Goal: Check status

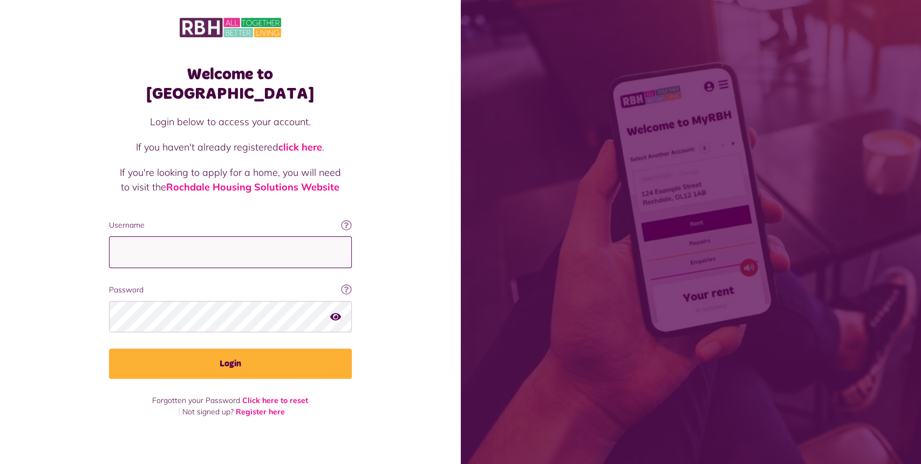
type input "**********"
click at [221, 356] on button "Login" at bounding box center [230, 364] width 243 height 30
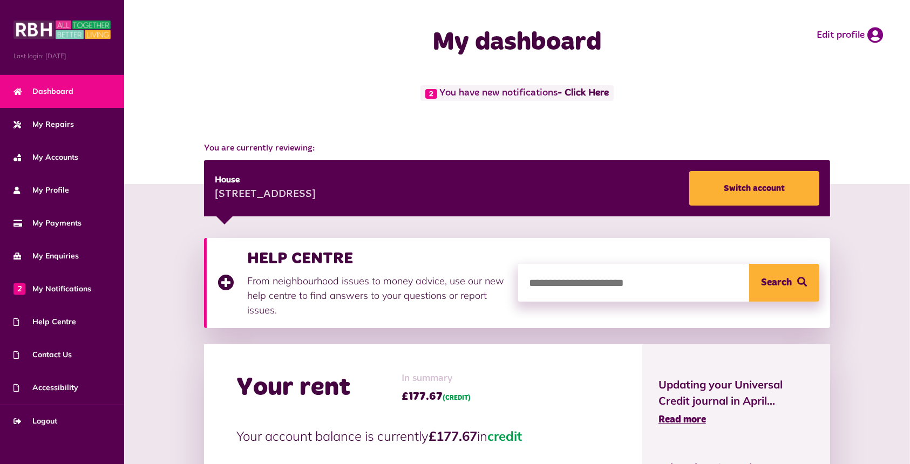
click at [589, 92] on link "- Click Here" at bounding box center [583, 94] width 51 height 10
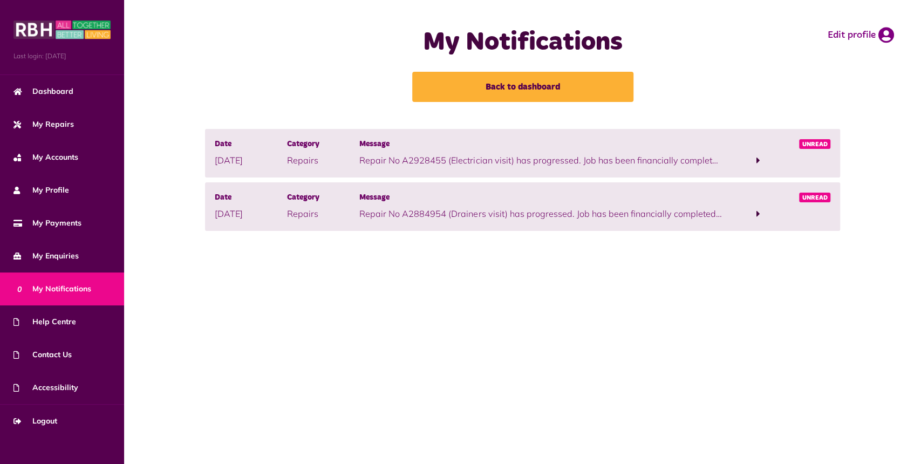
click at [758, 155] on span at bounding box center [758, 160] width 4 height 10
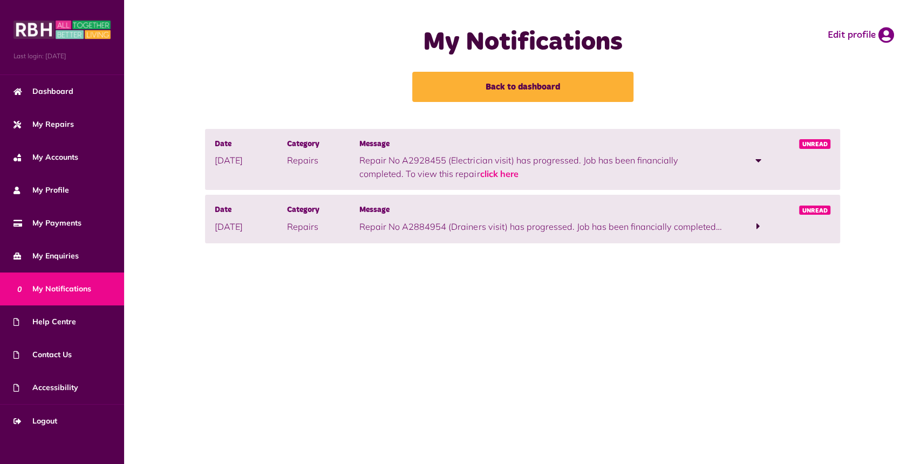
click at [432, 171] on p "Repair No A2928455 (Electrician visit) has progressed. Job has been financially…" at bounding box center [540, 167] width 362 height 26
click at [480, 171] on link "click here" at bounding box center [499, 173] width 38 height 11
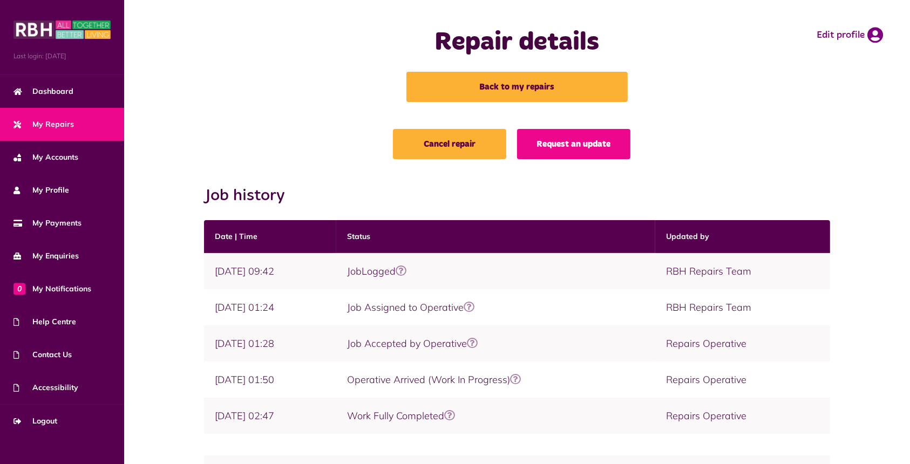
click at [38, 90] on span "Dashboard" at bounding box center [43, 91] width 60 height 11
